Goal: Task Accomplishment & Management: Use online tool/utility

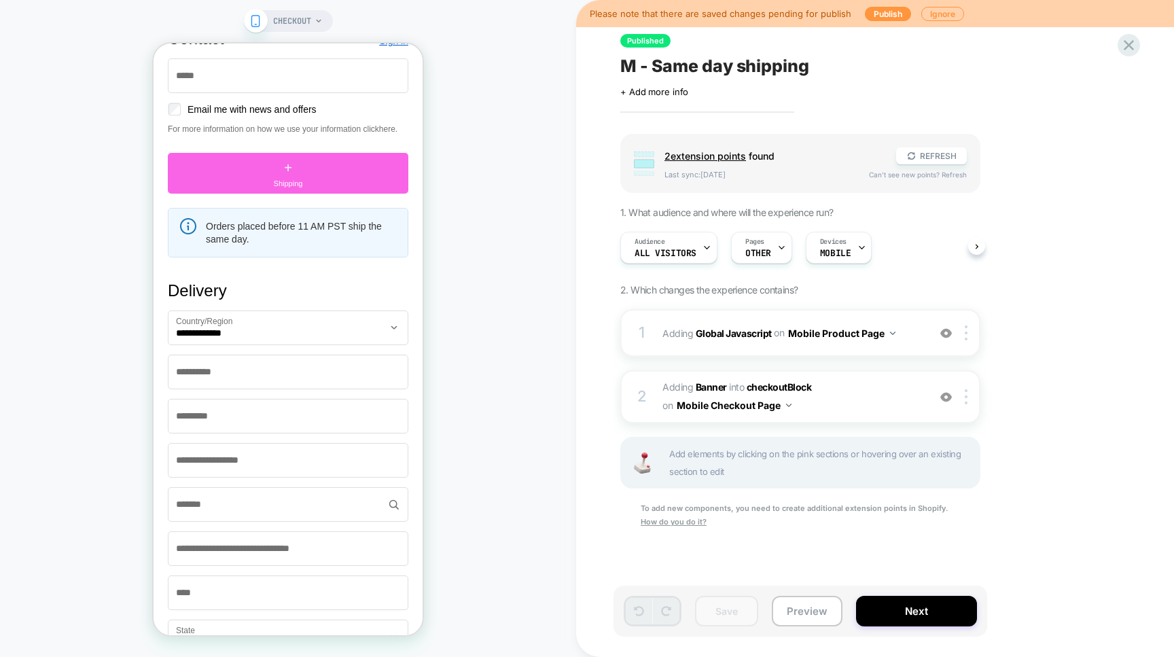
scroll to position [348, 0]
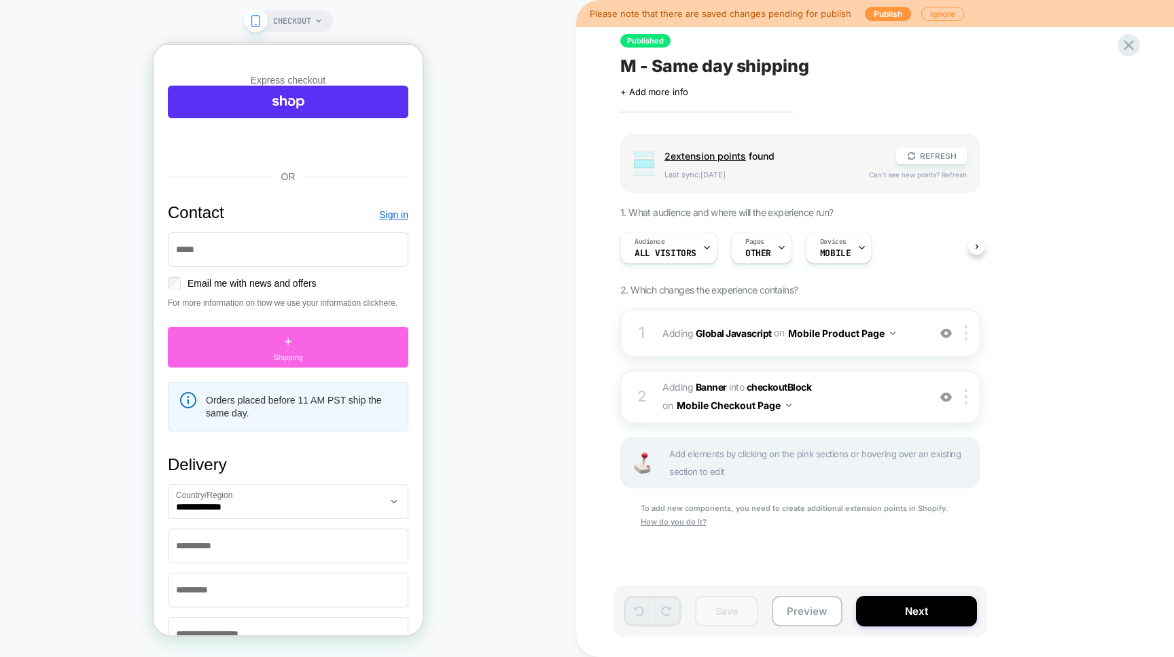
type input "*"
click at [908, 615] on button "Next" at bounding box center [916, 611] width 121 height 31
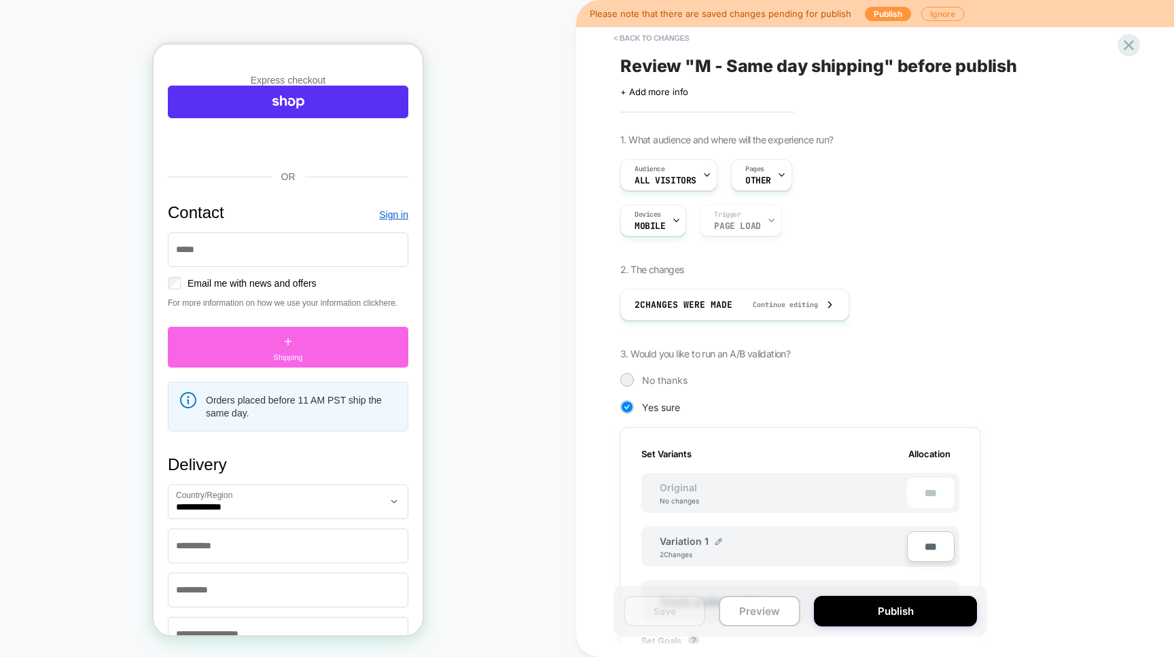
scroll to position [0, 1]
click at [907, 615] on button "Publish" at bounding box center [895, 611] width 163 height 31
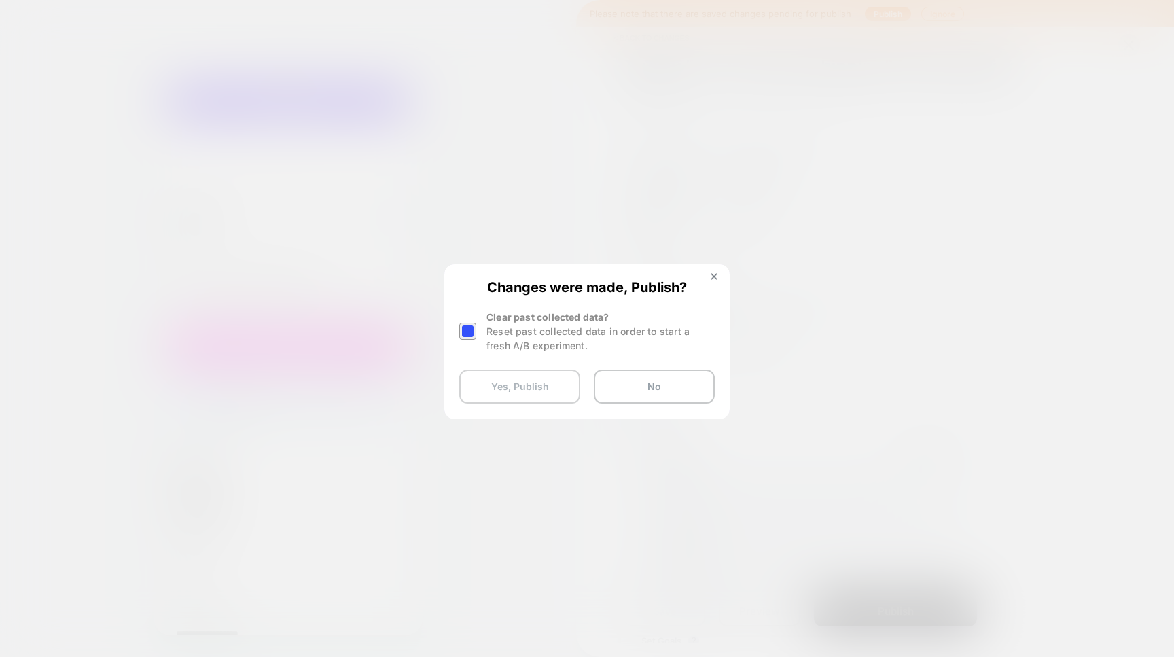
click at [535, 387] on button "Yes, Publish" at bounding box center [519, 387] width 121 height 34
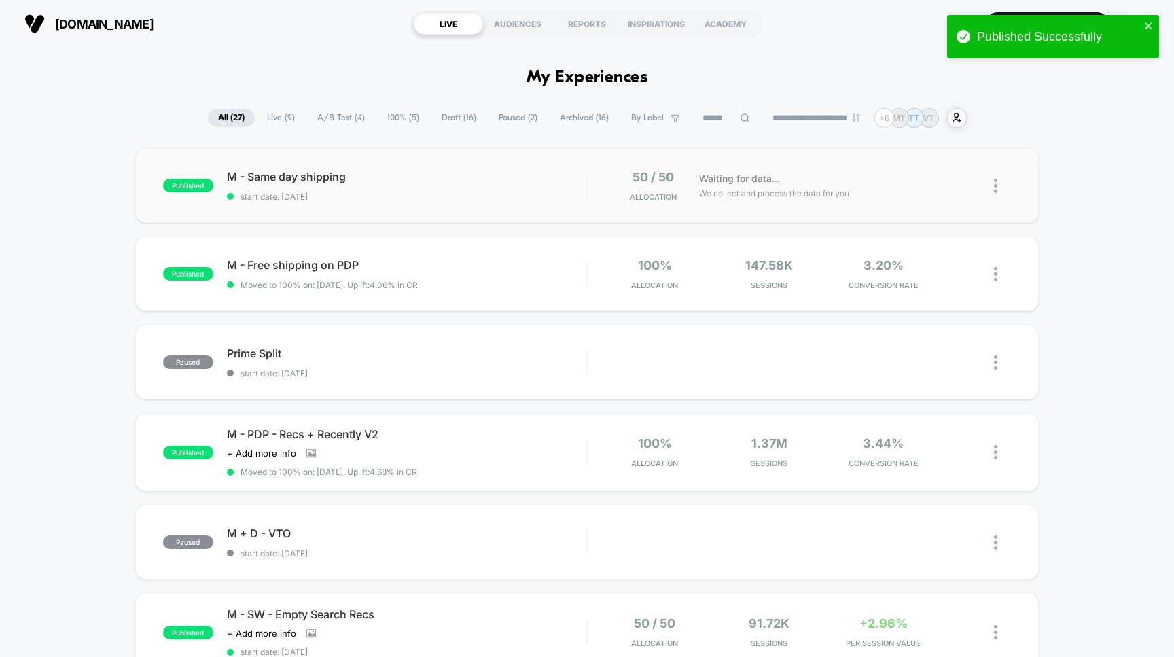
click at [494, 169] on div "published M - Same day shipping start date: [DATE] 50 / 50 Allocation Waiting f…" at bounding box center [587, 185] width 904 height 75
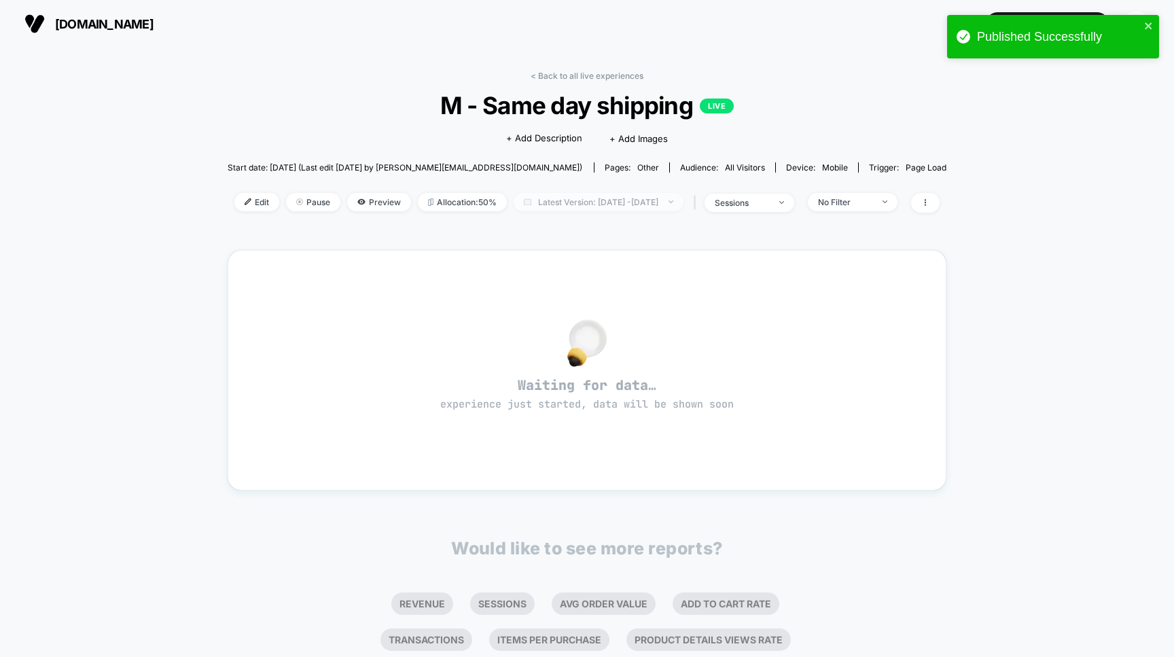
click at [613, 204] on span "Latest Version: [DATE] - [DATE]" at bounding box center [599, 202] width 170 height 18
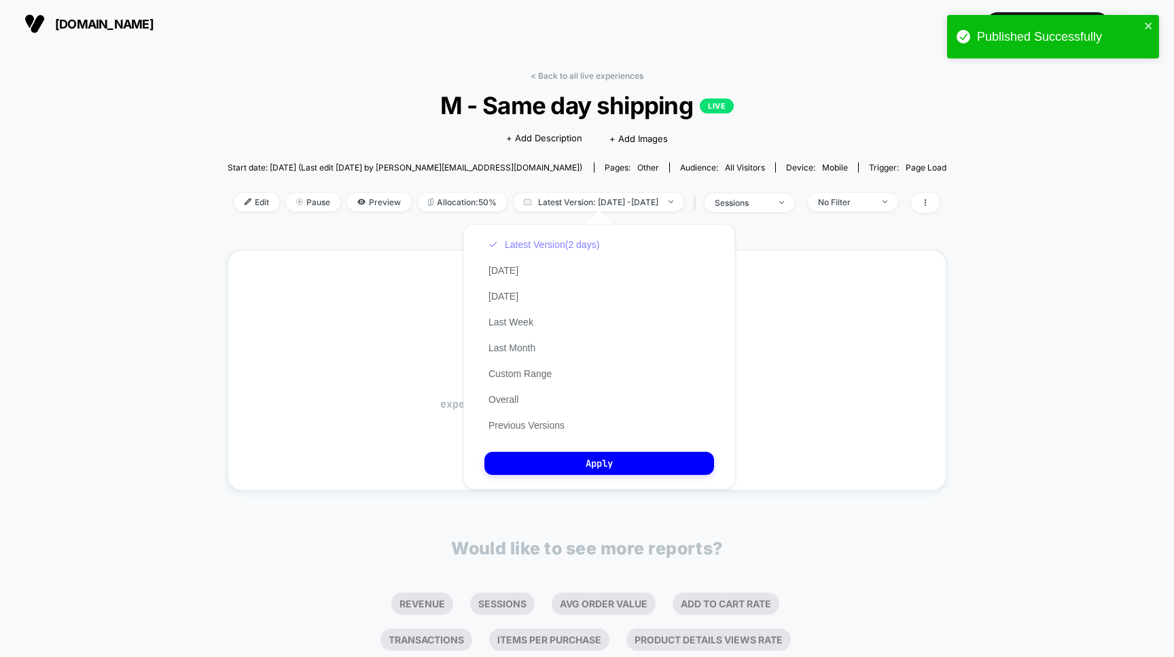
click at [519, 246] on button "Latest Version (2 days)" at bounding box center [543, 244] width 119 height 12
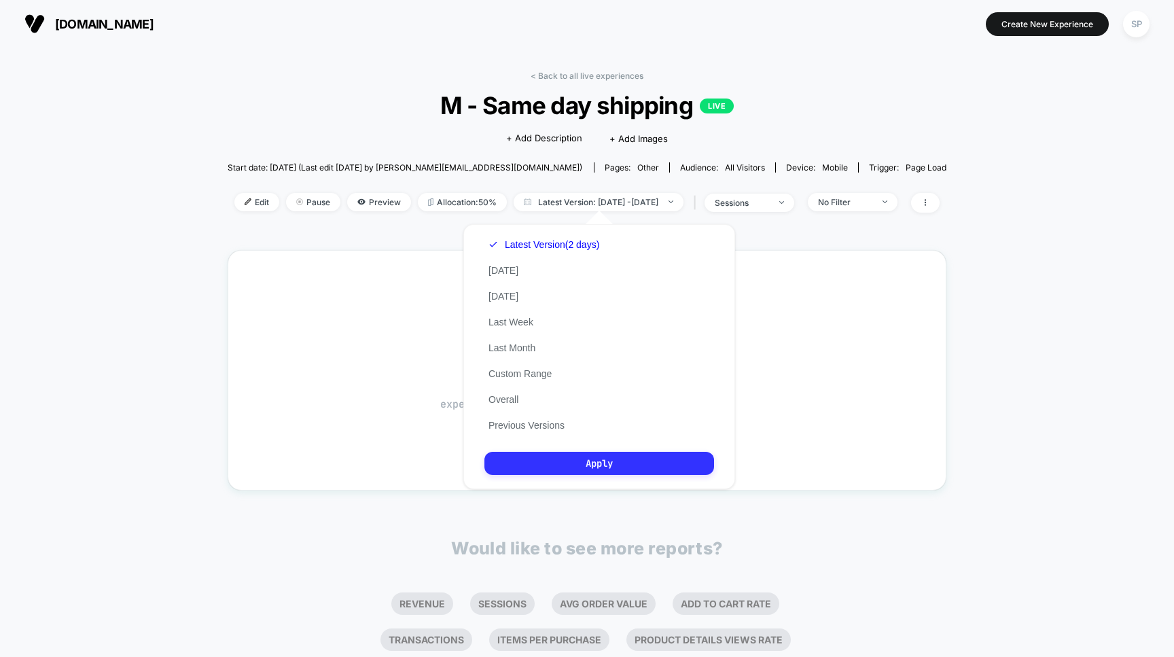
click at [604, 475] on button "Apply" at bounding box center [599, 463] width 230 height 23
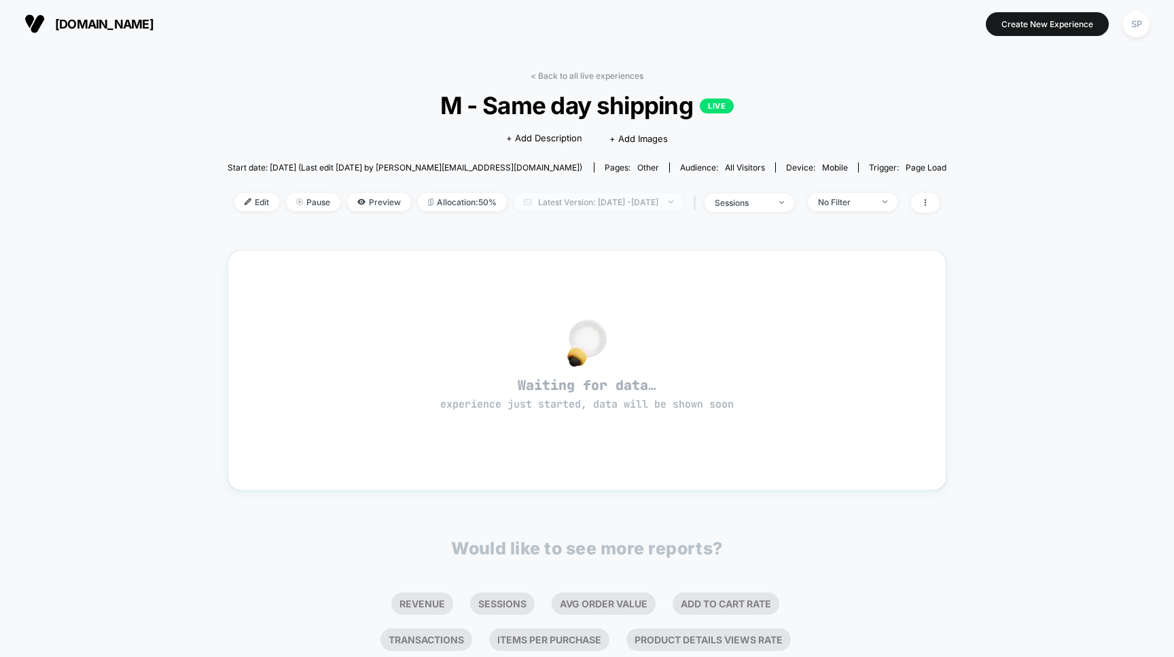
click at [596, 196] on span "Latest Version: [DATE] - [DATE]" at bounding box center [599, 202] width 170 height 18
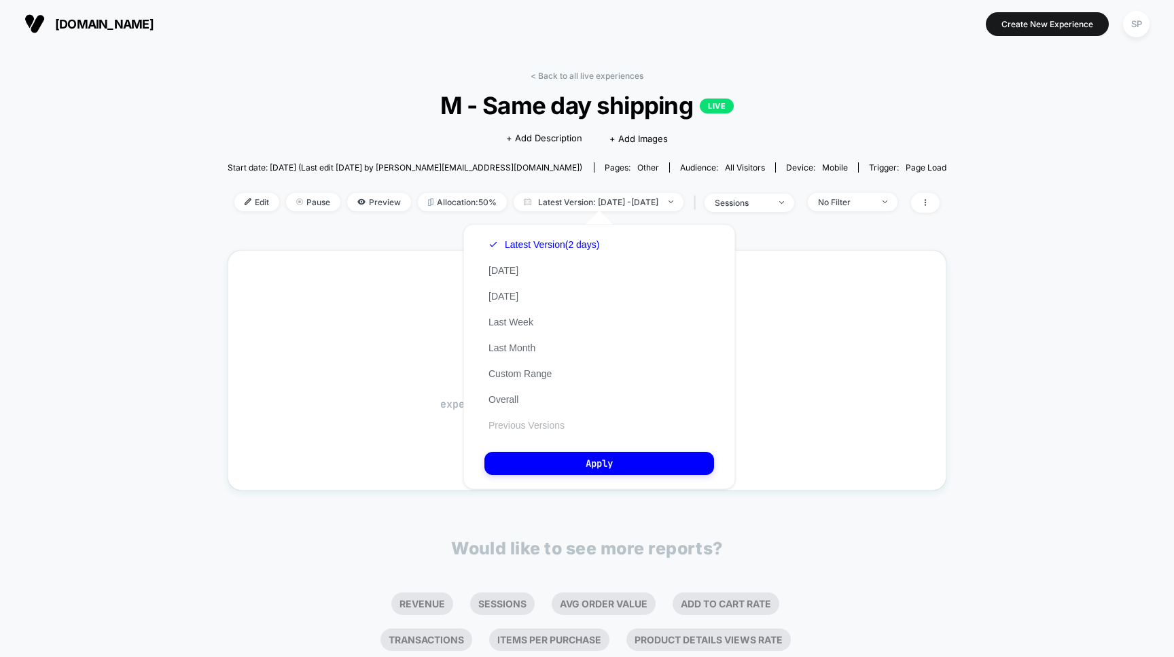
click at [526, 431] on button "Previous Versions" at bounding box center [526, 425] width 84 height 12
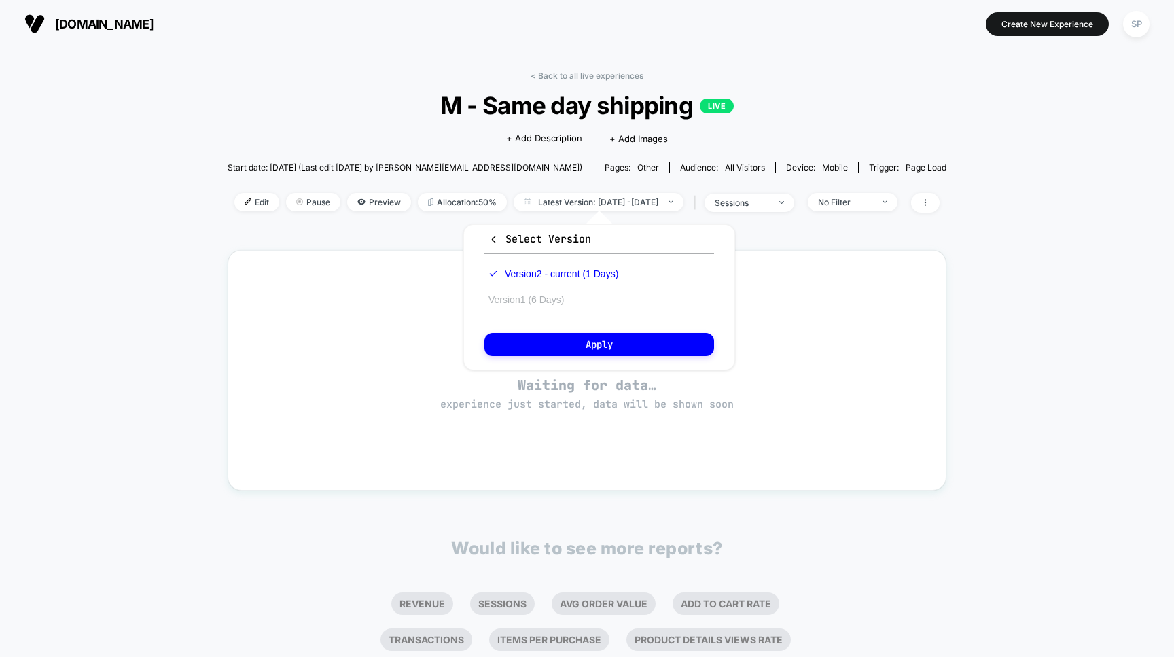
click at [539, 306] on button "Version 1 (6 Days)" at bounding box center [526, 299] width 84 height 12
click at [554, 346] on button "Apply" at bounding box center [599, 344] width 230 height 23
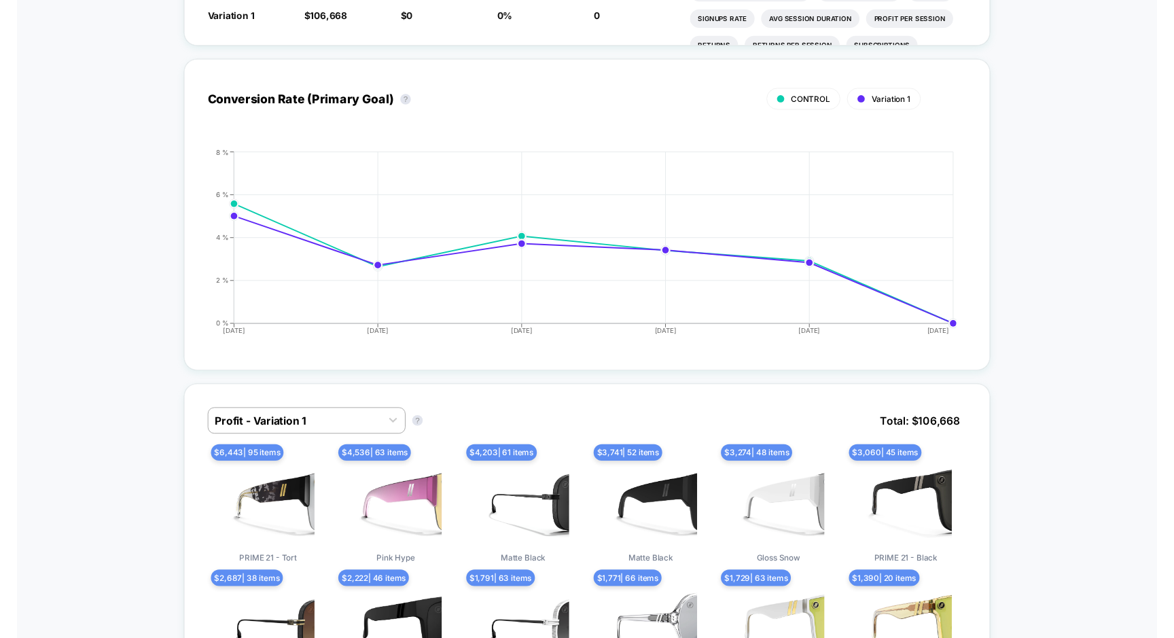
scroll to position [537, 0]
